Goal: Ask a question: Seek information or help from site administrators or community

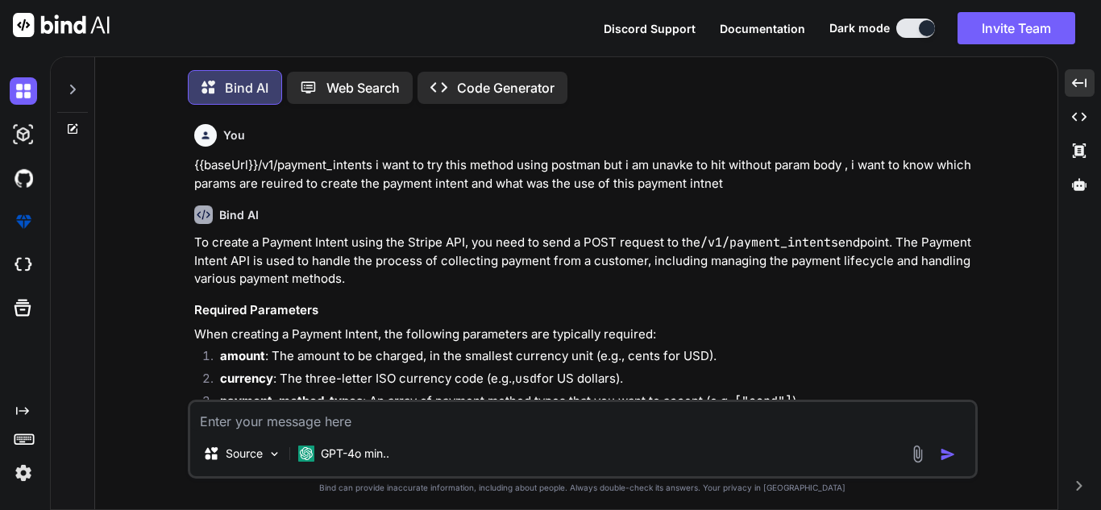
scroll to position [26642, 0]
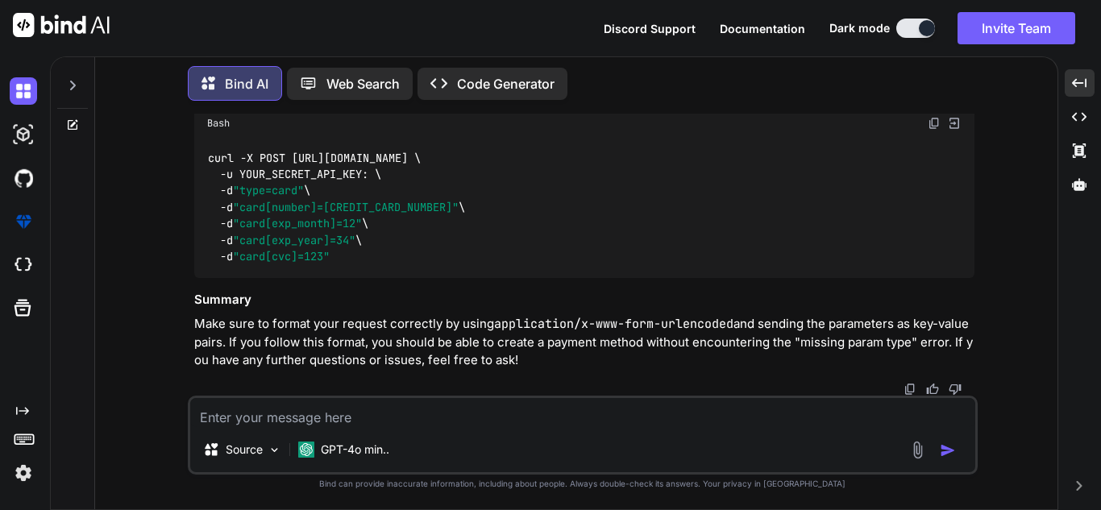
type textarea "w"
type textarea "x"
type textarea "wh"
type textarea "x"
type textarea "why"
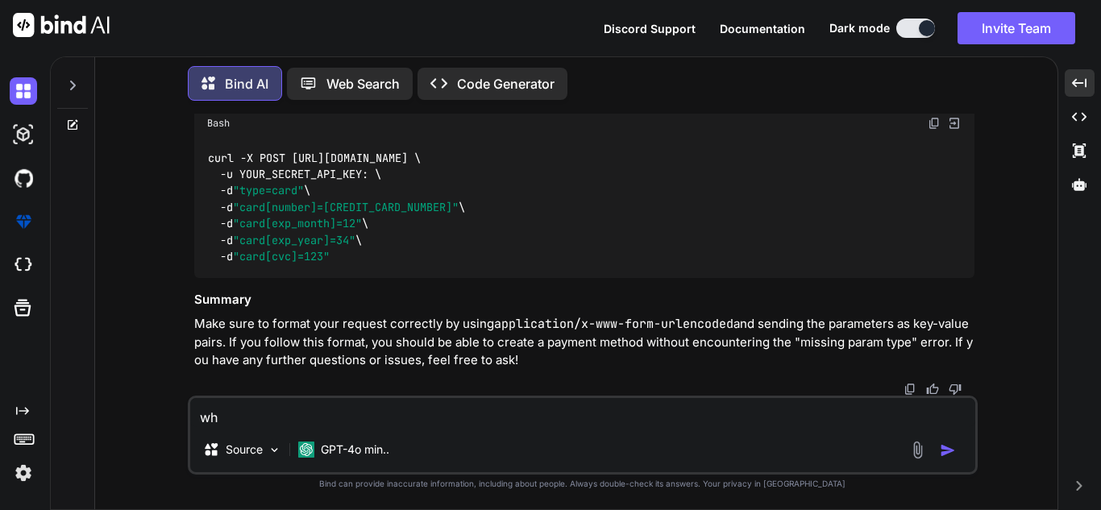
type textarea "x"
type textarea "why"
type textarea "x"
type textarea "why s"
type textarea "x"
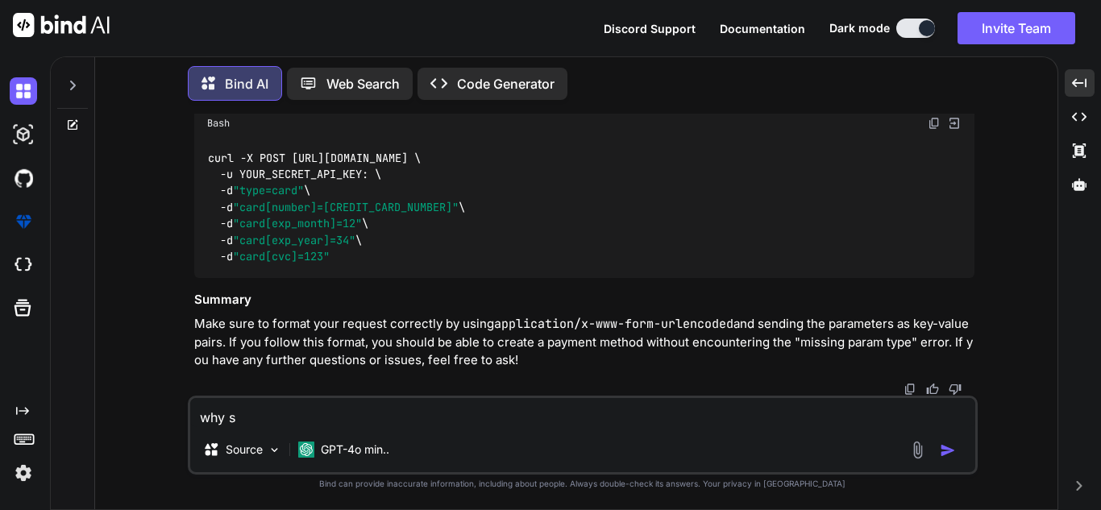
type textarea "why st"
type textarea "x"
type textarea "why str"
type textarea "x"
type textarea "why stri"
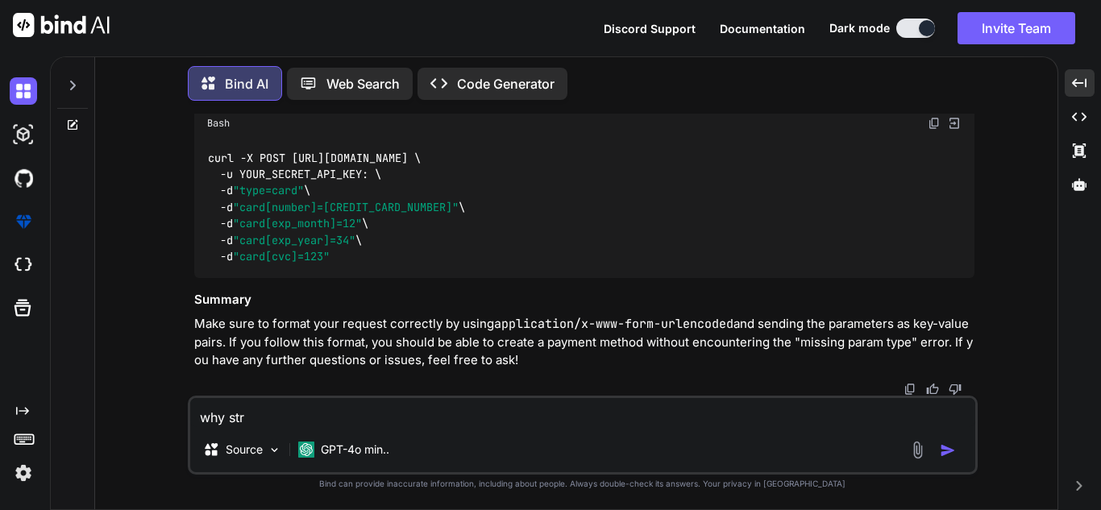
type textarea "x"
type textarea "why strip"
type textarea "x"
type textarea "why stripe"
type textarea "x"
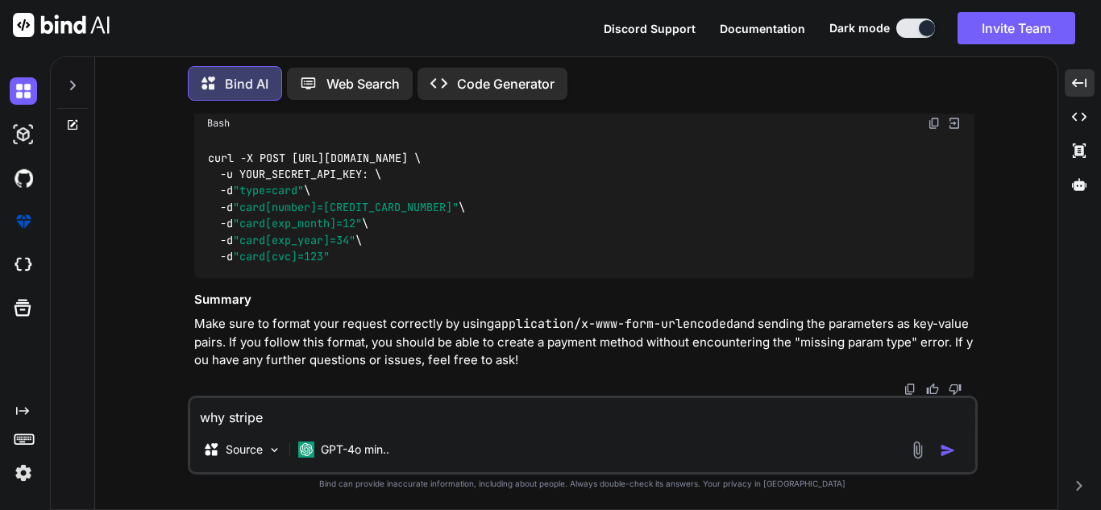
type textarea "why stripe"
type textarea "x"
type textarea "why stripe c"
type textarea "x"
type textarea "why stripe co"
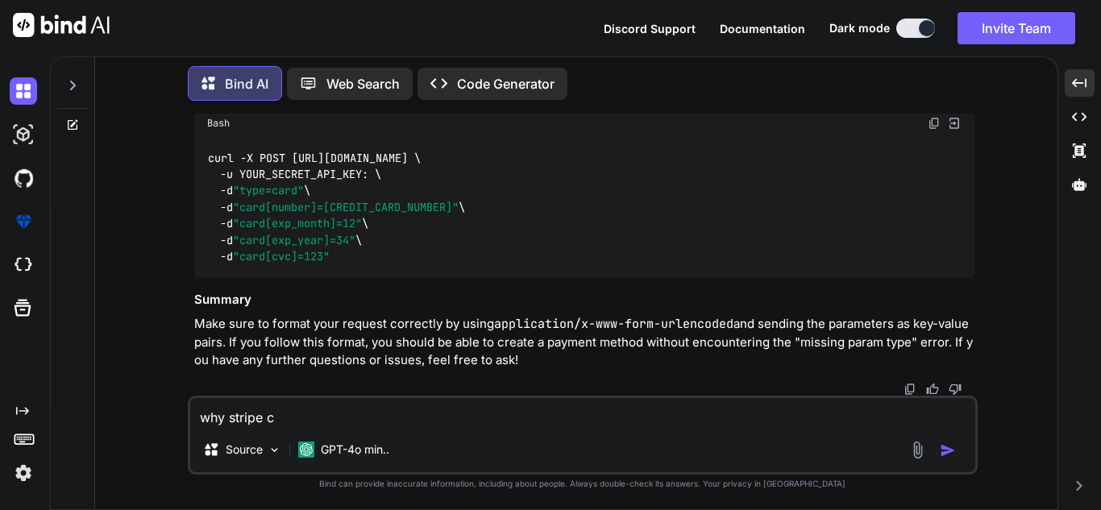
type textarea "x"
type textarea "why stripe con"
type textarea "x"
type textarea "why stripe conv"
type textarea "x"
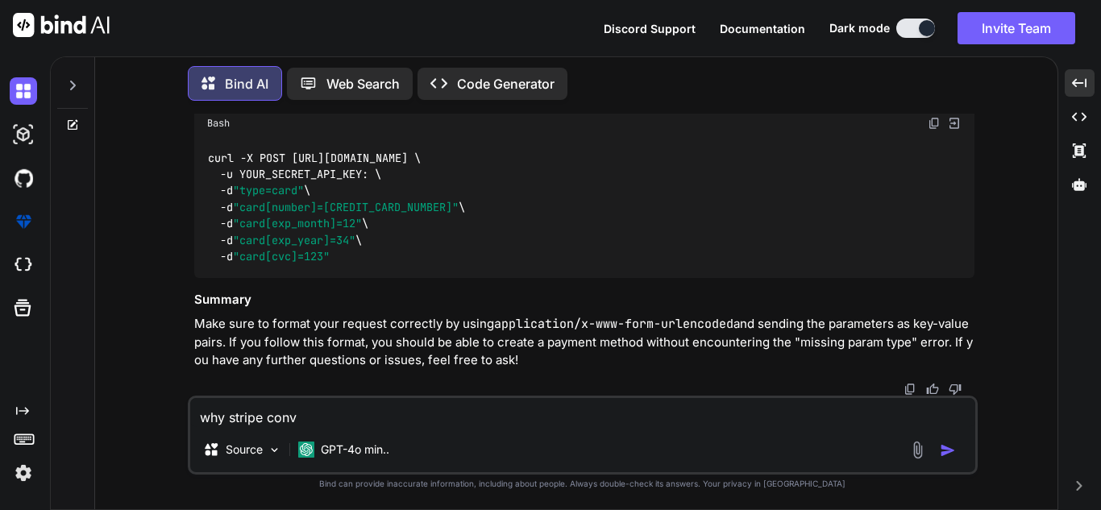
type textarea "why stripe conve"
type textarea "x"
type textarea "why stripe conver"
type textarea "x"
type textarea "why stripe convert"
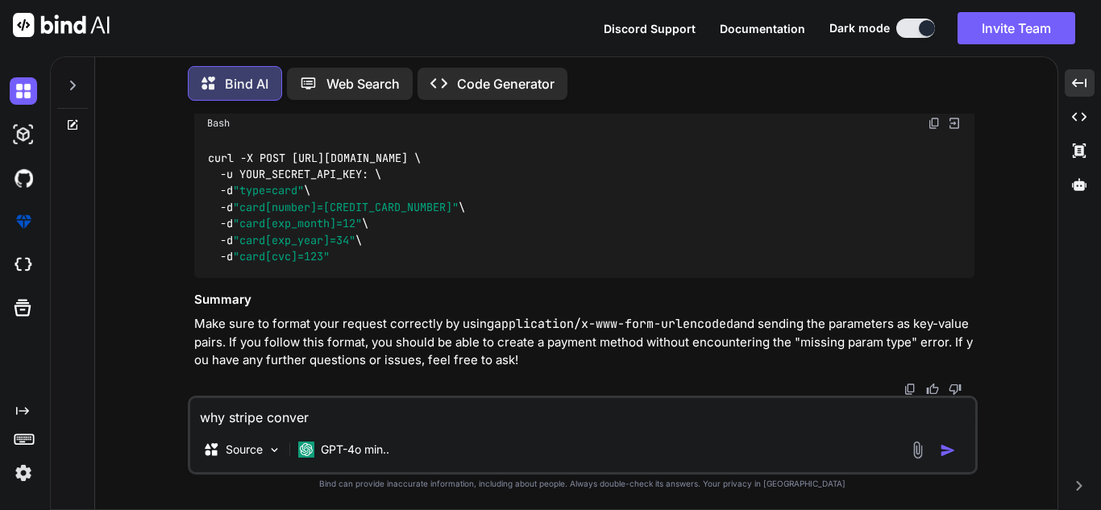
type textarea "x"
type textarea "why stripe converts"
type textarea "x"
type textarea "why stripe converts"
type textarea "x"
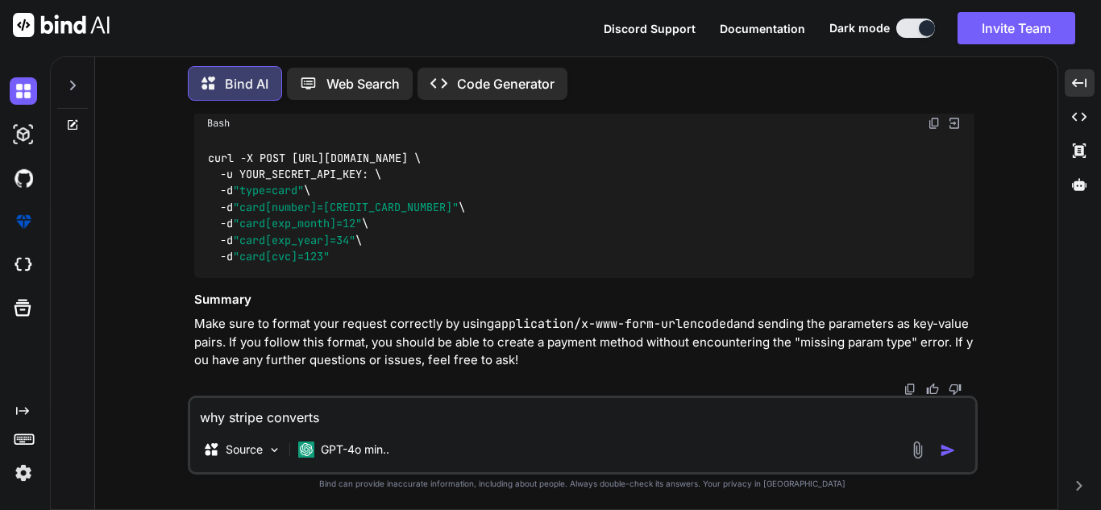
type textarea "why stripe converts m"
type textarea "x"
type textarea "why stripe converts my"
type textarea "x"
type textarea "why stripe converts my"
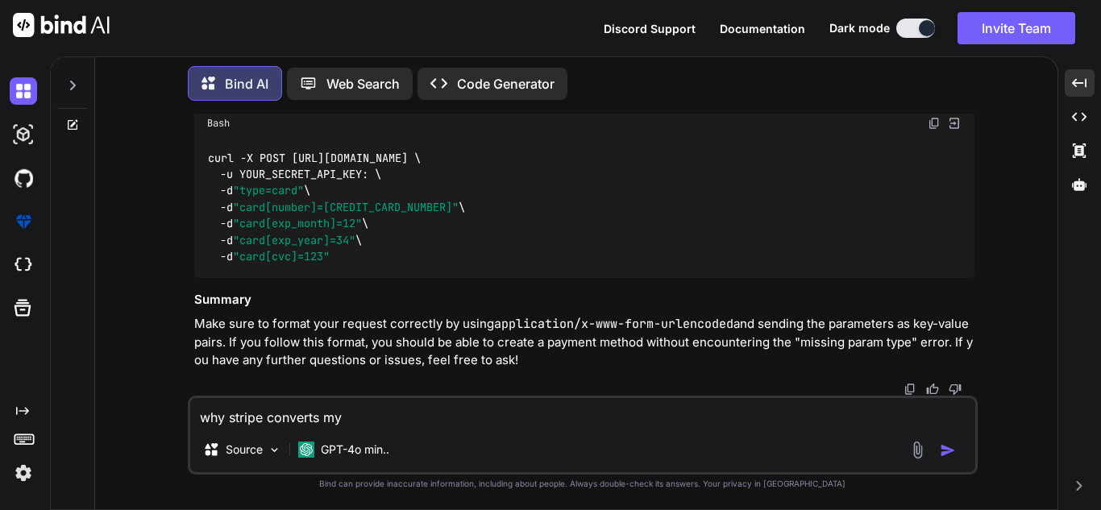
type textarea "x"
type textarea "why stripe converts my [p"
type textarea "x"
type textarea "why stripe converts my [pi"
type textarea "x"
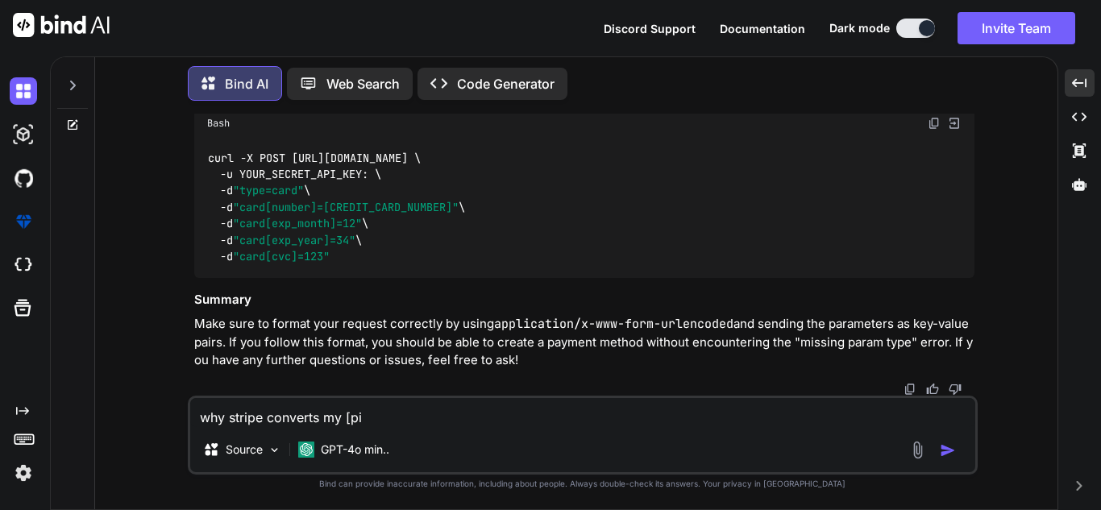
type textarea "why stripe converts my [pic"
type textarea "x"
type textarea "why stripe converts my [pice"
type textarea "x"
type textarea "why stripe converts my [pice"
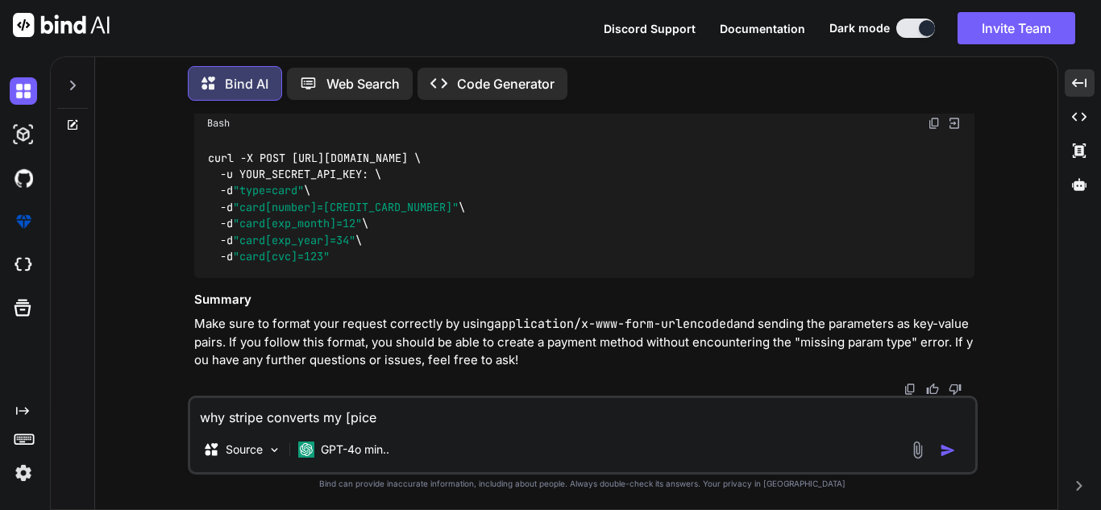
type textarea "x"
type textarea "why stripe converts my [pice"
type textarea "x"
type textarea "why stripe converts my [pic"
type textarea "x"
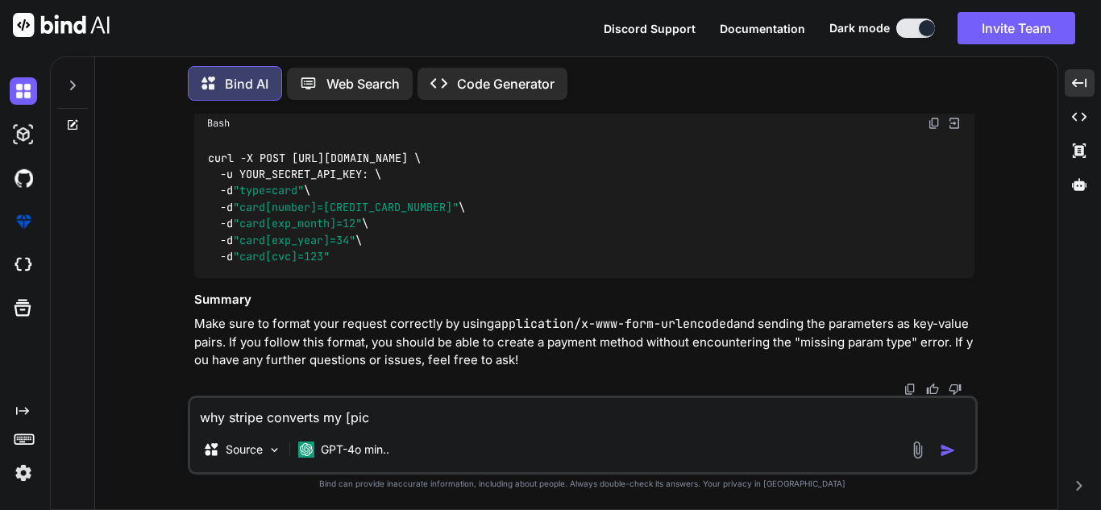
type textarea "why stripe converts my [pi"
type textarea "x"
type textarea "why stripe converts my [p"
type textarea "x"
type textarea "why stripe converts my ["
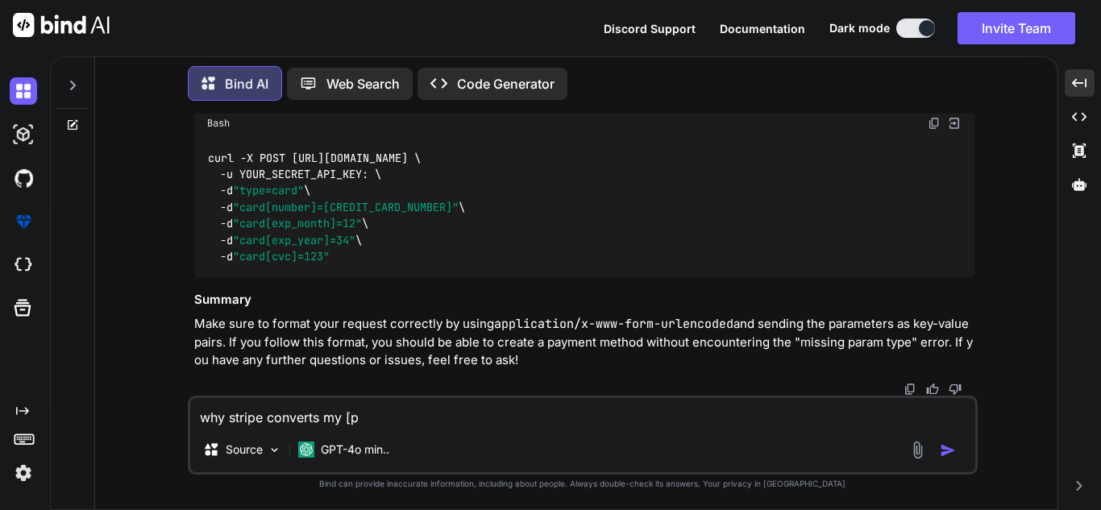
type textarea "x"
type textarea "why stripe converts my"
type textarea "x"
type textarea "why stripe converts my p"
type textarea "x"
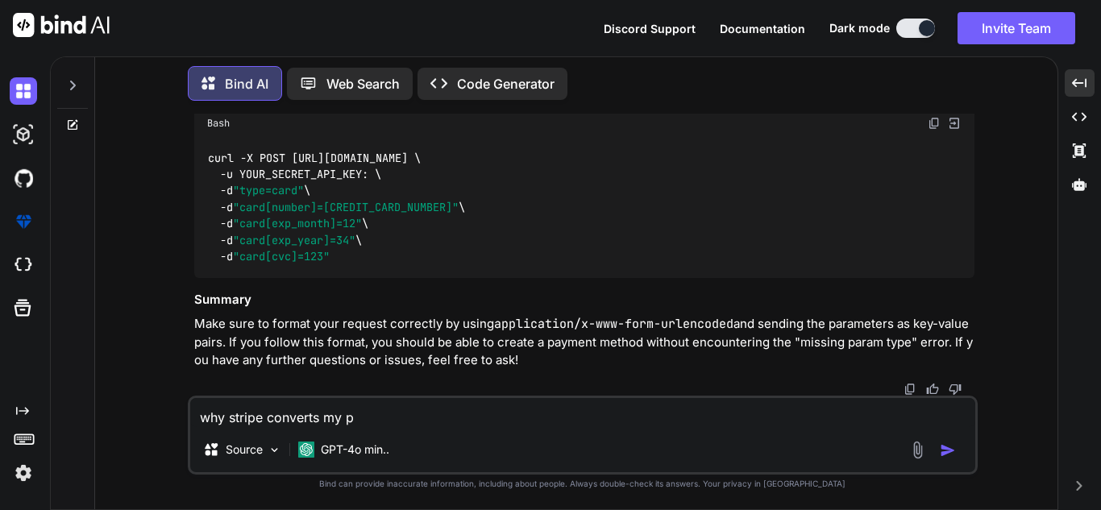
type textarea "why stripe converts my pr"
type textarea "x"
type textarea "why stripe converts my pri"
type textarea "x"
type textarea "why stripe converts my pric"
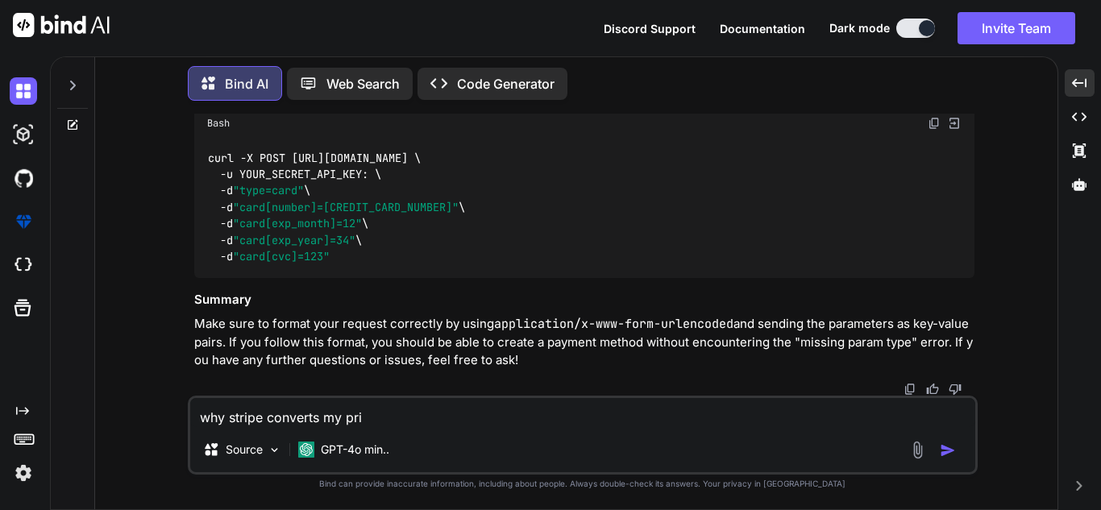
type textarea "x"
type textarea "why stripe converts my price"
type textarea "x"
type textarea "why stripe converts my pric"
type textarea "x"
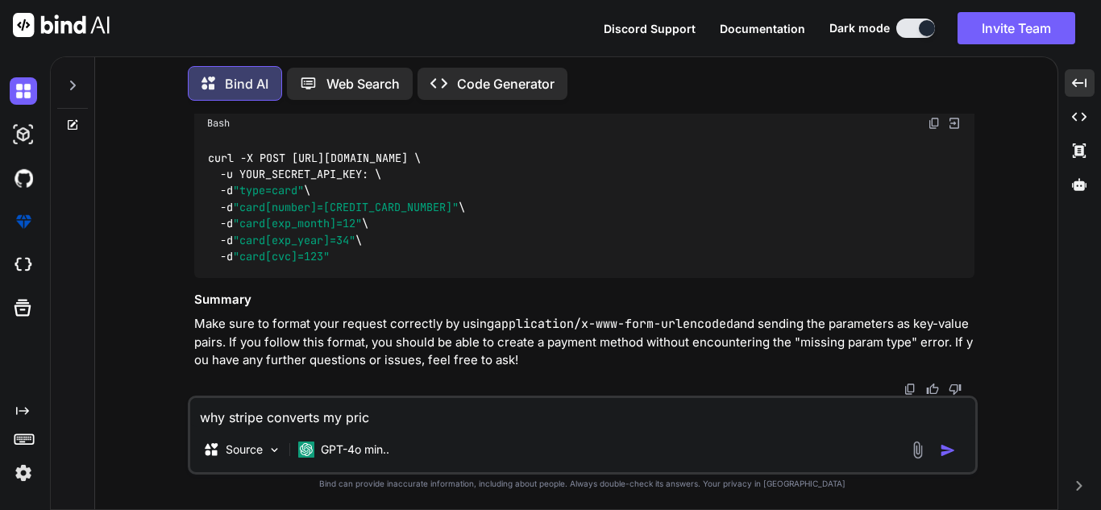
type textarea "why stripe converts my pri"
type textarea "x"
type textarea "why stripe converts my pr"
type textarea "x"
type textarea "why stripe converts my p"
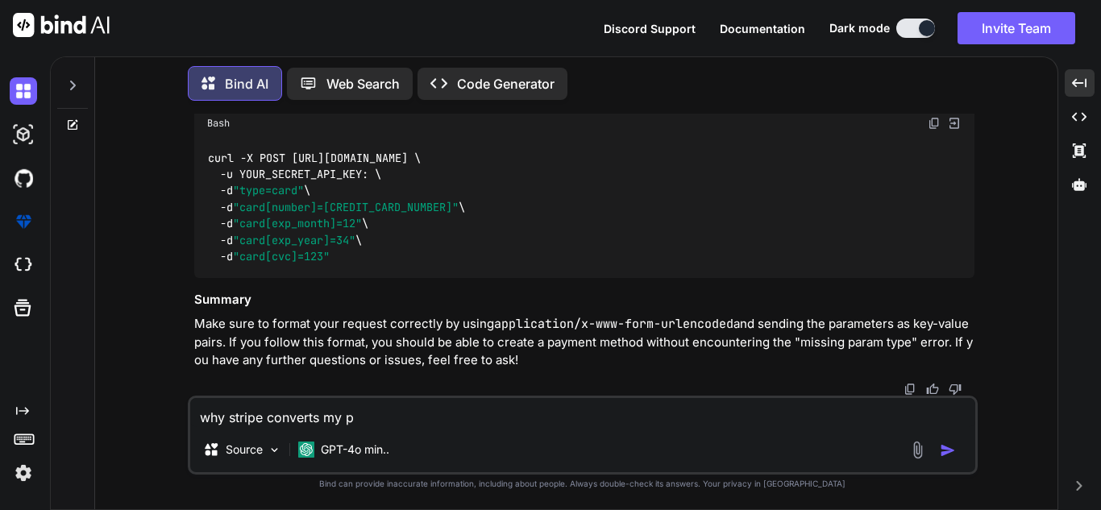
type textarea "x"
type textarea "why stripe converts my"
type textarea "x"
type textarea "why stripe converts my a"
type textarea "x"
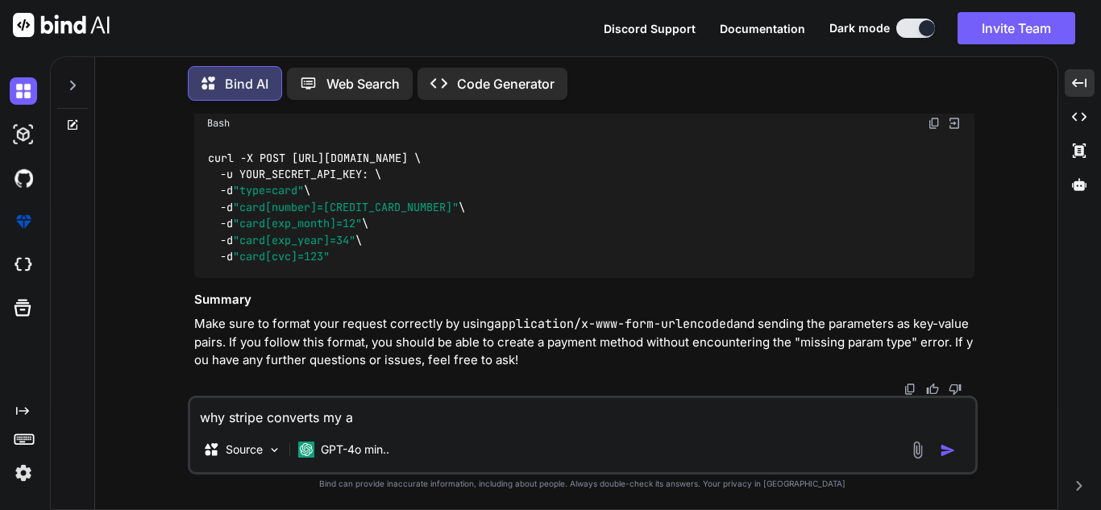
type textarea "why stripe converts my am"
type textarea "x"
type textarea "why stripe converts my amo"
type textarea "x"
type textarea "why stripe converts my amou"
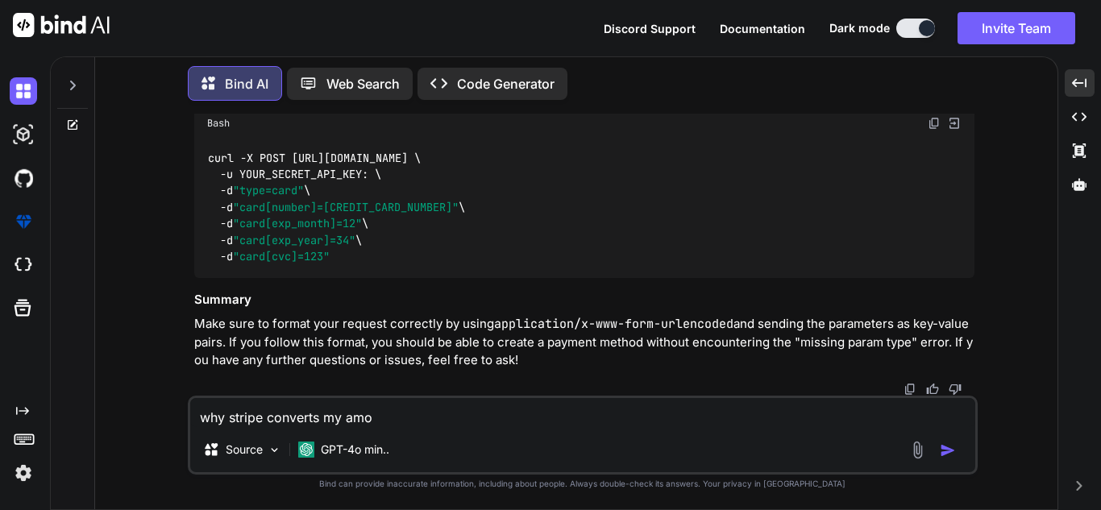
type textarea "x"
type textarea "why stripe converts my amoun"
type textarea "x"
type textarea "why stripe converts my amount"
type textarea "x"
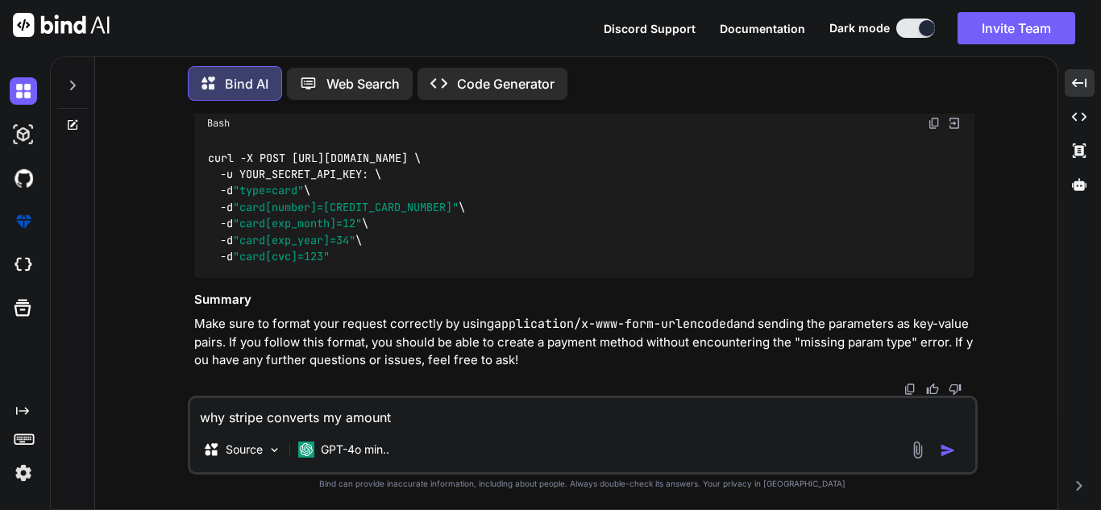
type textarea "why stripe converts my amount"
type textarea "x"
type textarea "why stripe converts my amount i"
type textarea "x"
type textarea "why stripe converts my amount in"
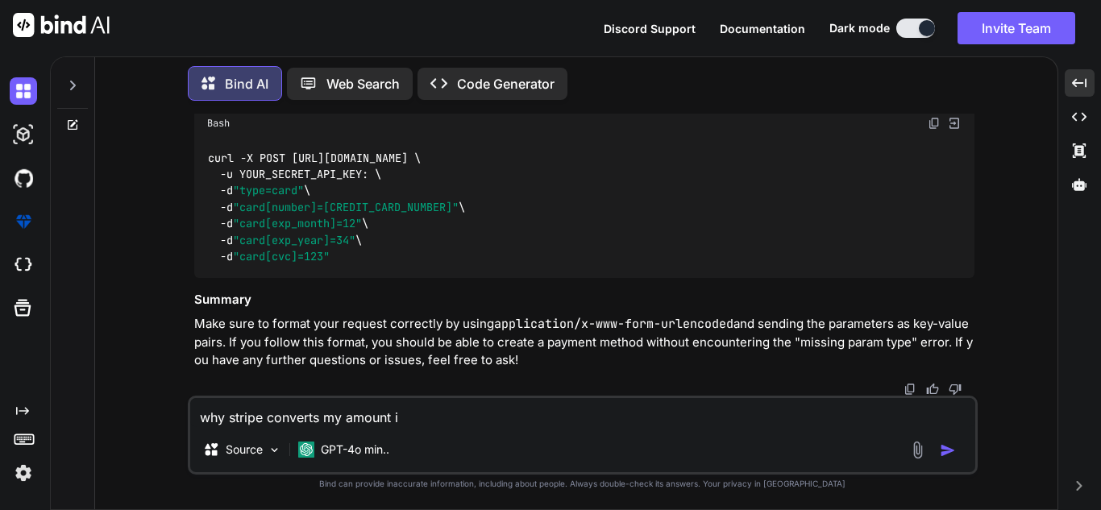
type textarea "x"
type textarea "why stripe converts my amount int"
type textarea "x"
type textarea "why stripe converts my amount into"
type textarea "x"
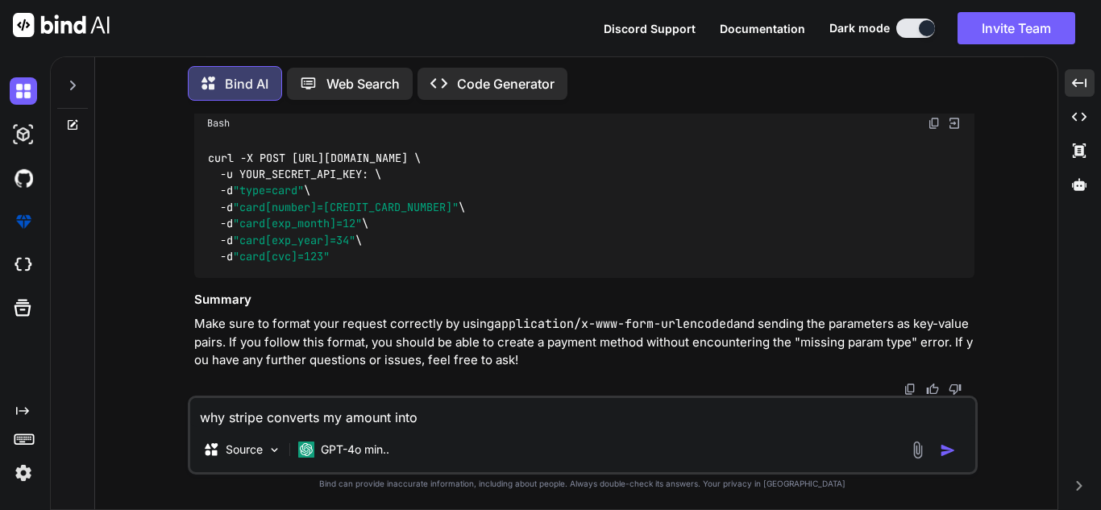
type textarea "why stripe converts my amount into"
type textarea "x"
type textarea "why stripe converts my amount ointo"
type textarea "x"
type textarea "why stripe converts my amount ofinto"
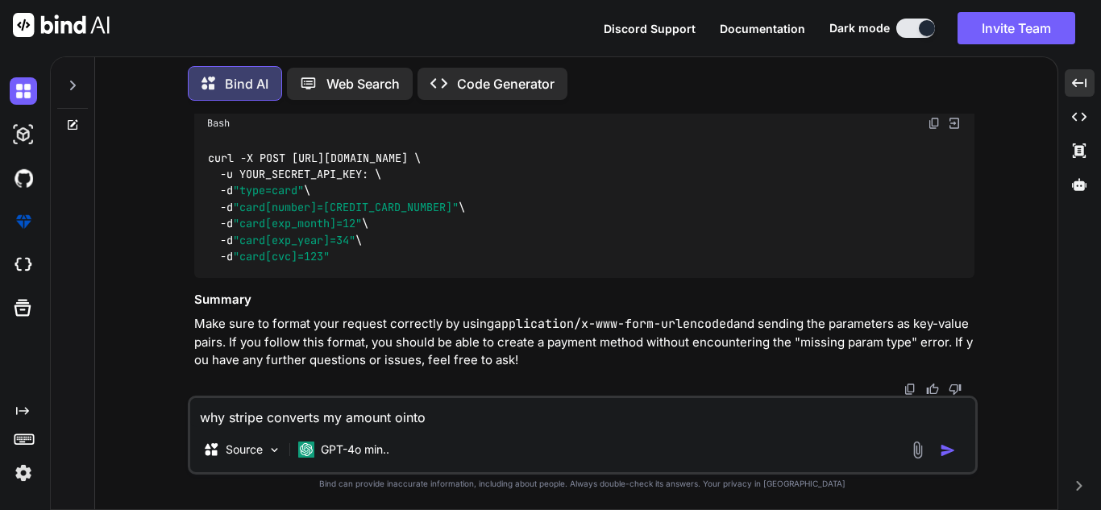
type textarea "x"
type textarea "why stripe converts my amount of into"
type textarea "x"
type textarea "why stripe converts my amount of into"
